Goal: Obtain resource: Download file/media

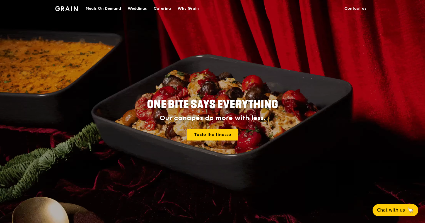
click at [164, 7] on div "Catering" at bounding box center [162, 8] width 17 height 17
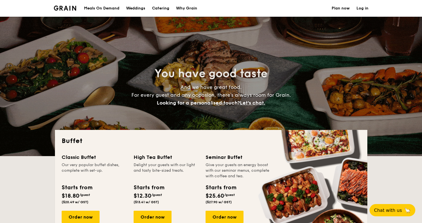
select select
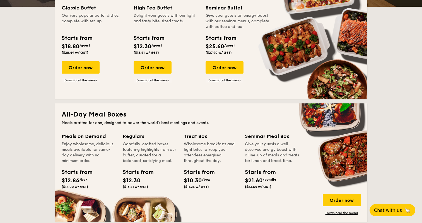
scroll to position [56, 0]
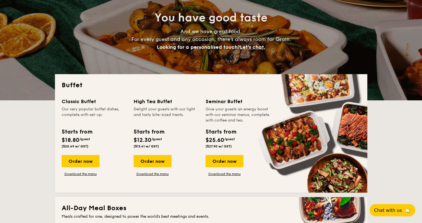
click at [159, 103] on div "High Tea Buffet" at bounding box center [166, 102] width 65 height 8
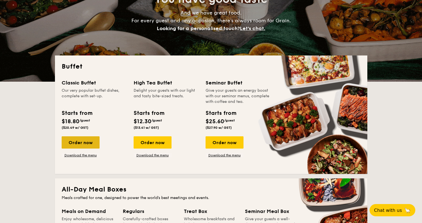
scroll to position [84, 0]
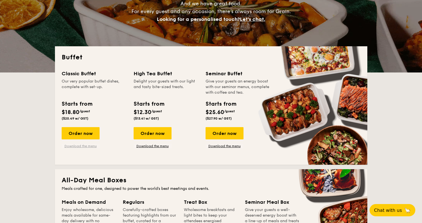
click at [80, 146] on link "Download the menu" at bounding box center [81, 146] width 38 height 4
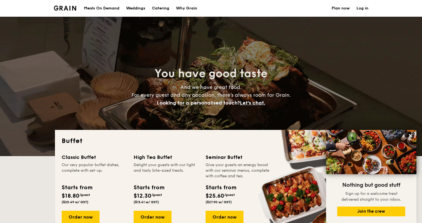
scroll to position [118, 0]
